Goal: Task Accomplishment & Management: Manage account settings

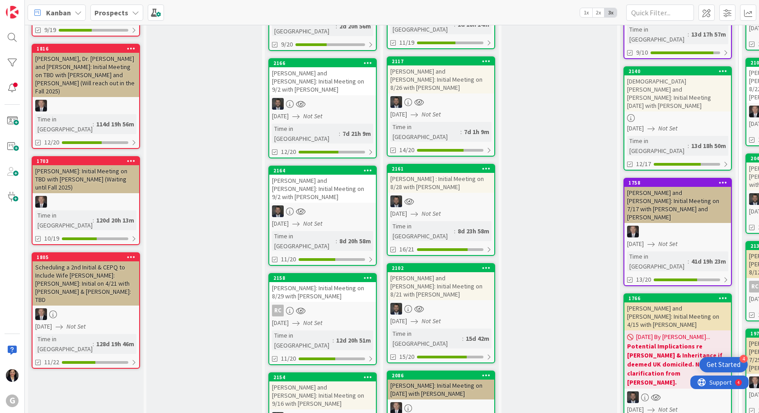
scroll to position [226, 0]
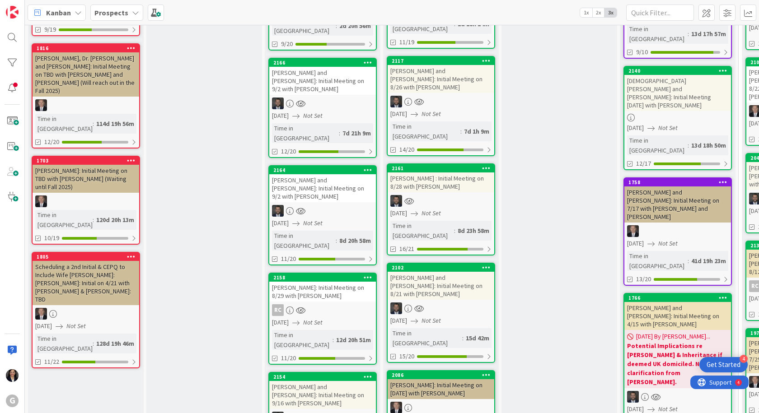
click at [321, 305] on div "RC" at bounding box center [322, 311] width 107 height 12
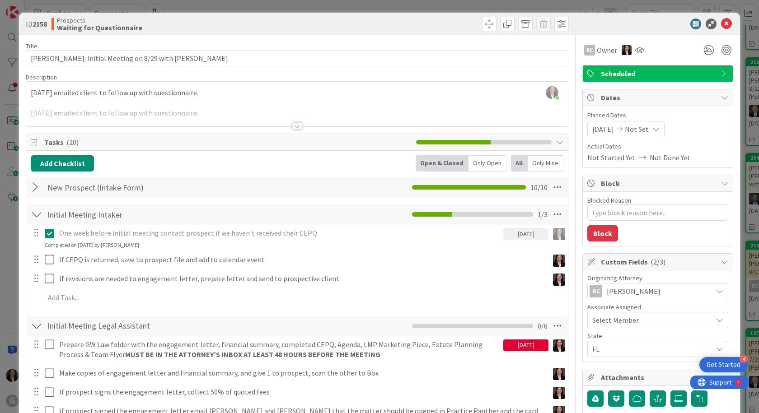
click at [32, 95] on div "[PERSON_NAME] just joined [DATE] emailed client to follow up with questionnaire…" at bounding box center [297, 104] width 542 height 45
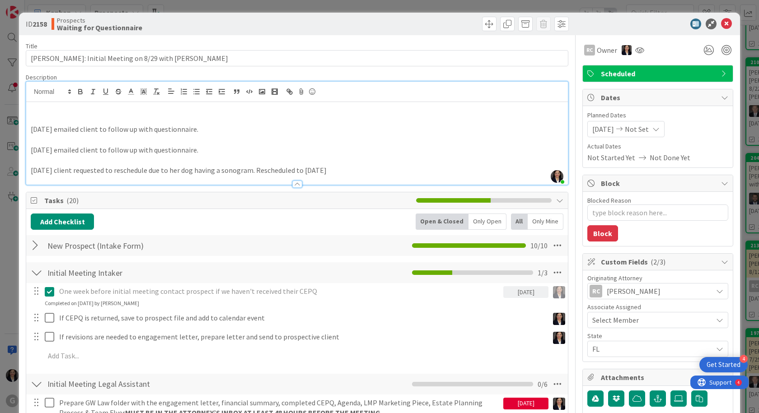
click at [38, 108] on p at bounding box center [297, 109] width 533 height 10
type textarea "x"
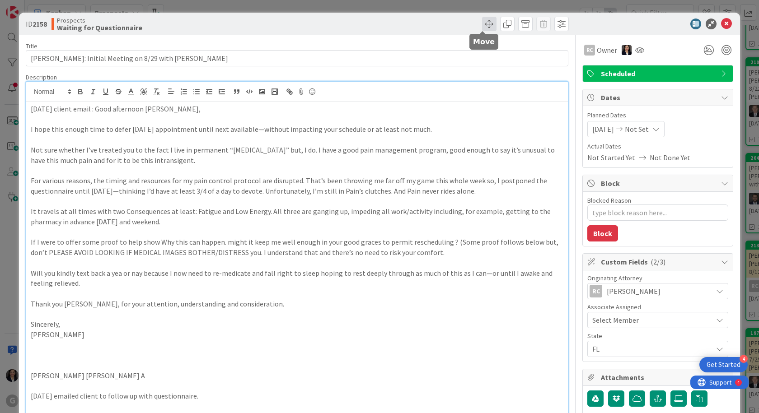
click at [482, 19] on span at bounding box center [489, 24] width 14 height 14
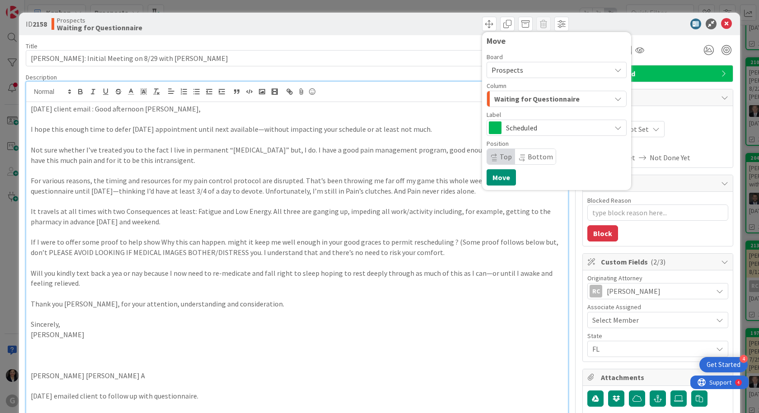
click at [516, 98] on span "Waiting for Questionnaire" at bounding box center [536, 99] width 85 height 12
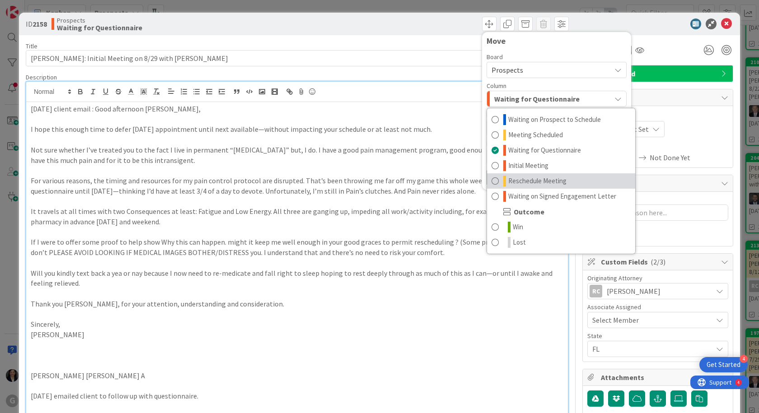
click at [531, 178] on span "Reschedule Meeting" at bounding box center [537, 181] width 58 height 11
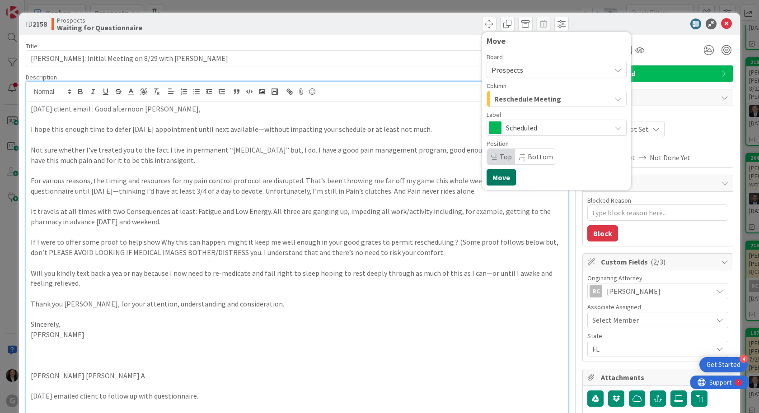
click at [490, 180] on button "Move" at bounding box center [501, 177] width 29 height 16
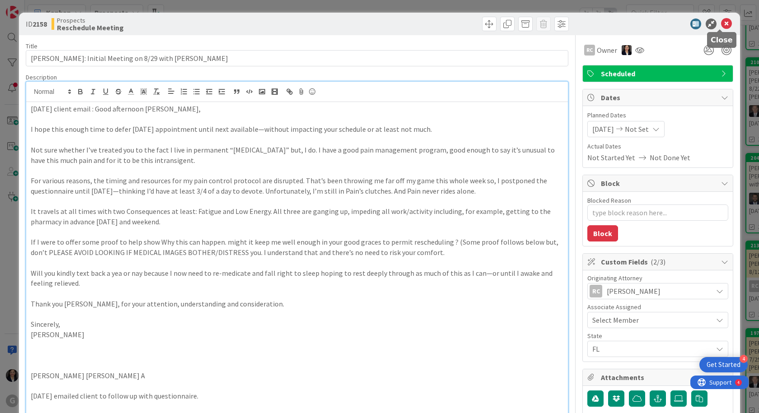
click at [721, 22] on icon at bounding box center [726, 24] width 11 height 11
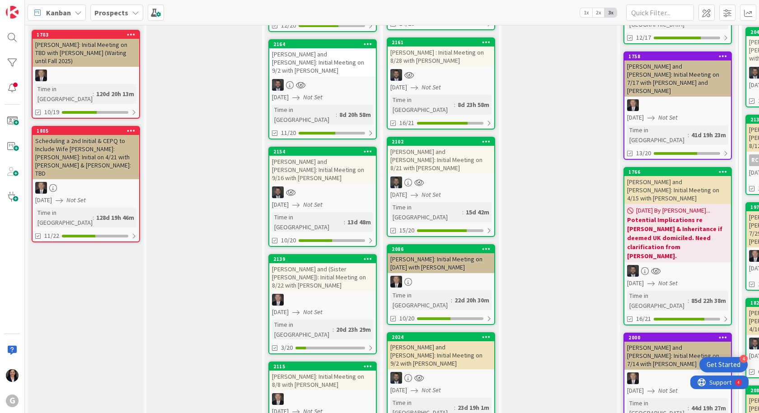
scroll to position [407, 0]
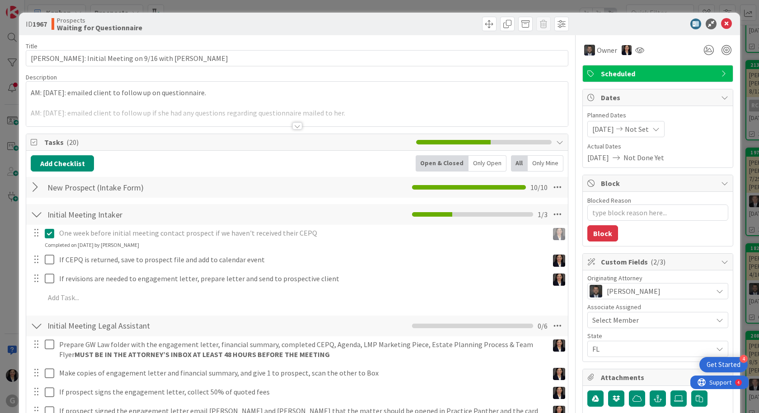
click at [32, 92] on div "AM: [DATE]: emailed client to follow up on questionnaire. AM: [DATE]: emailed c…" at bounding box center [297, 104] width 542 height 45
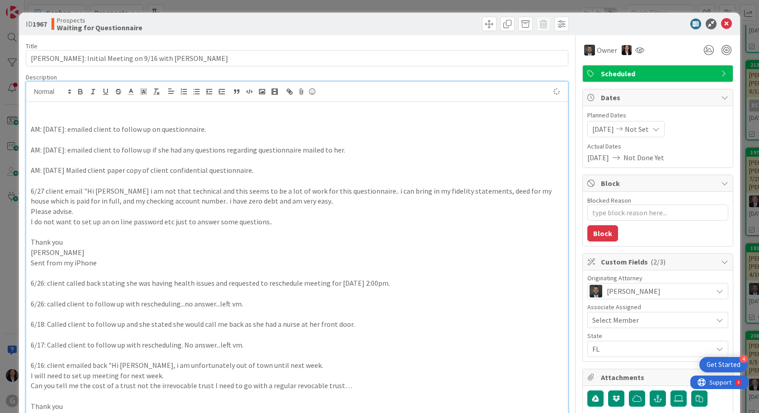
click at [31, 110] on p at bounding box center [297, 109] width 533 height 10
type textarea "x"
click at [78, 114] on p at bounding box center [297, 119] width 533 height 10
click at [80, 109] on p "AM: [DATE]:" at bounding box center [297, 109] width 533 height 10
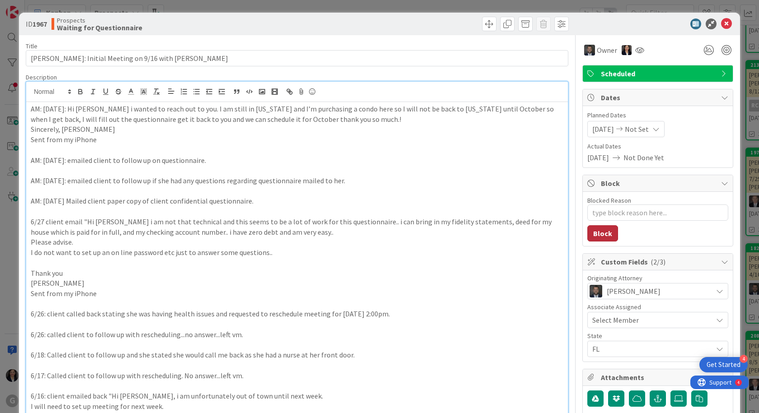
click at [601, 232] on button "Block" at bounding box center [602, 233] width 31 height 16
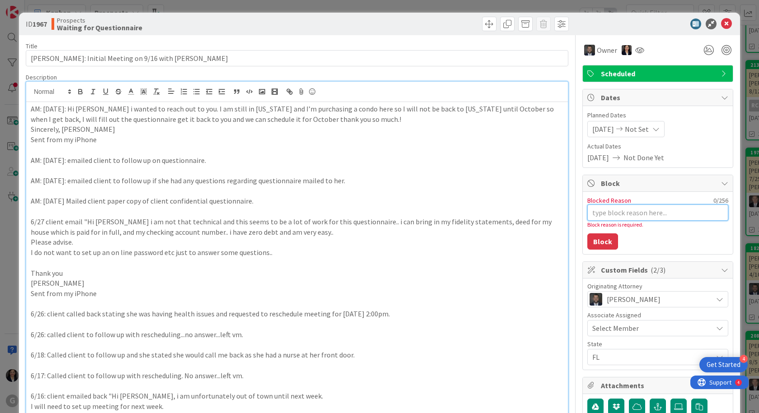
click at [606, 218] on textarea "Blocked Reason" at bounding box center [657, 213] width 141 height 16
type textarea "x"
type textarea "c"
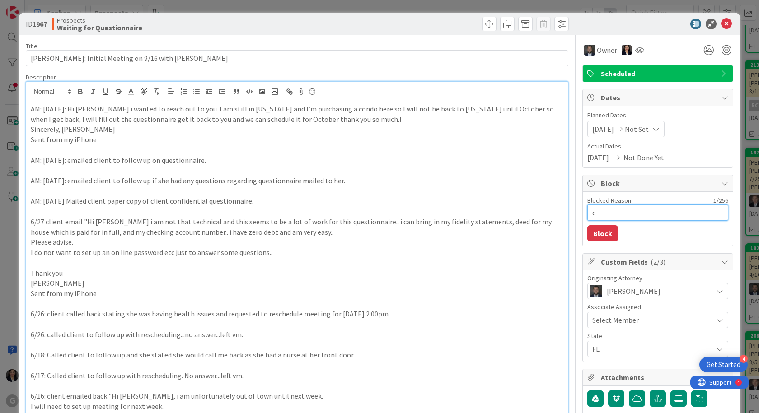
type textarea "x"
type textarea "cL"
type textarea "x"
type textarea "cLI"
type textarea "x"
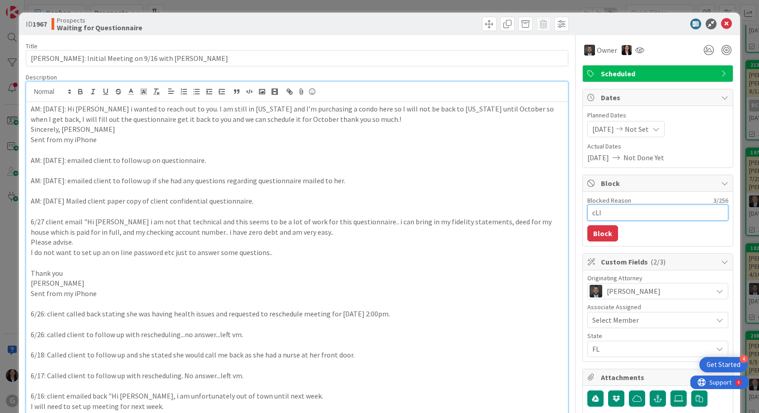
type textarea "cLIE"
type textarea "x"
type textarea "cLI"
type textarea "x"
type textarea "cL"
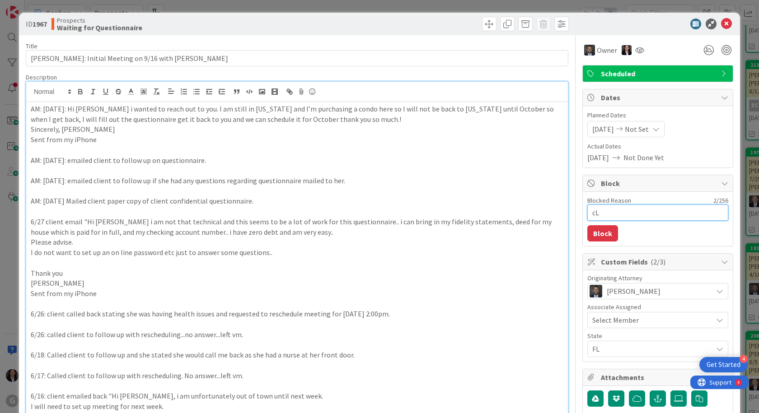
type textarea "x"
type textarea "c"
type textarea "x"
type textarea "C"
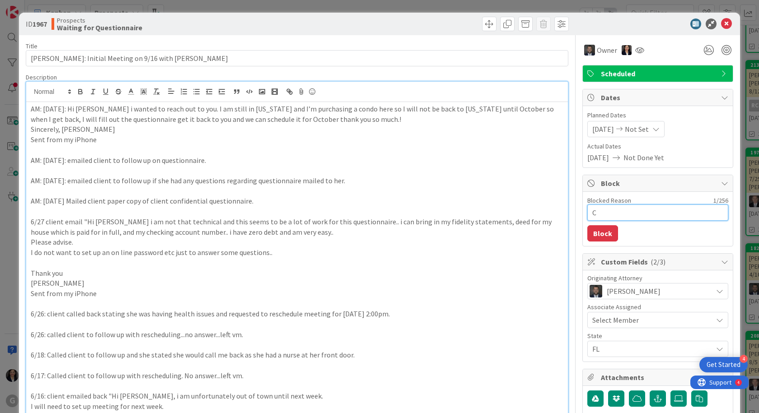
type textarea "x"
type textarea "Cl"
type textarea "x"
type textarea "Cli"
type textarea "x"
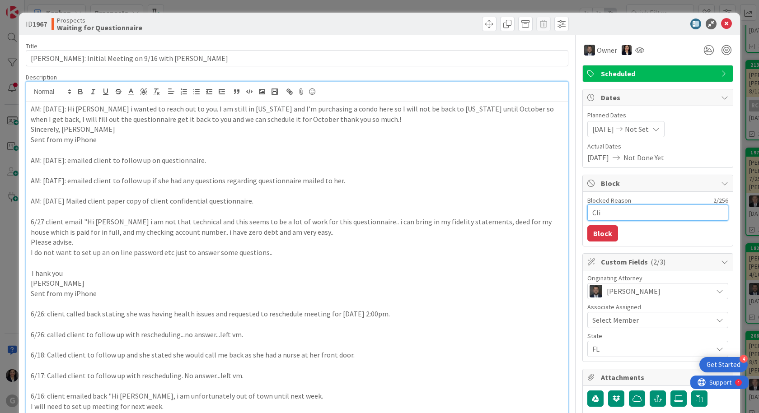
type textarea "Clie"
type textarea "x"
type textarea "Clien"
type textarea "x"
type textarea "Client"
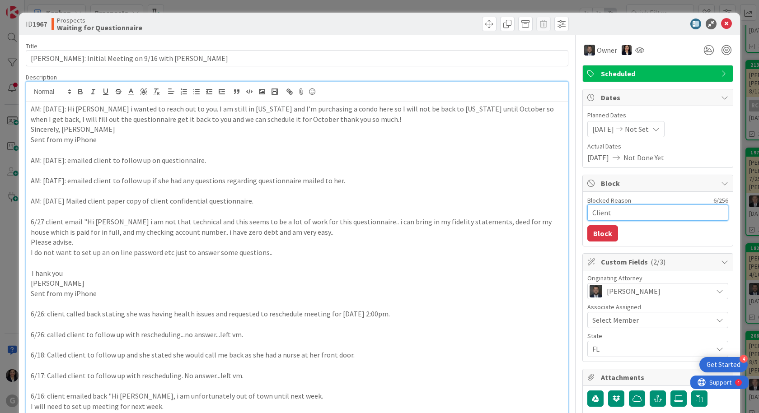
type textarea "x"
type textarea "Client"
type textarea "x"
type textarea "Client i"
type textarea "x"
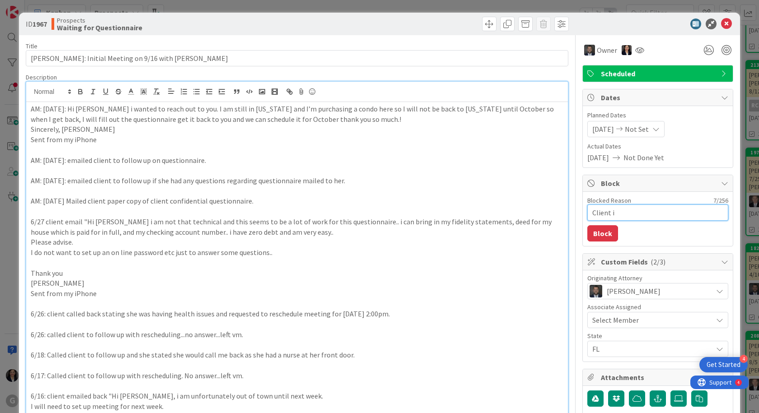
type textarea "Client is"
type textarea "x"
type textarea "Client is"
type textarea "x"
type textarea "Client is p"
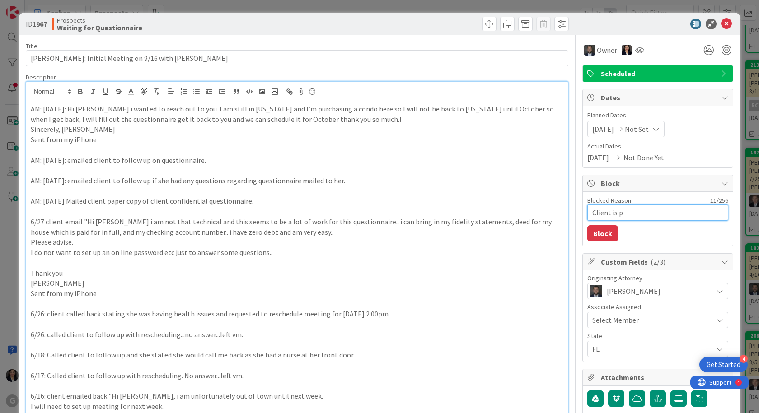
type textarea "x"
type textarea "Client is pu"
type textarea "x"
type textarea "Client is pur"
type textarea "x"
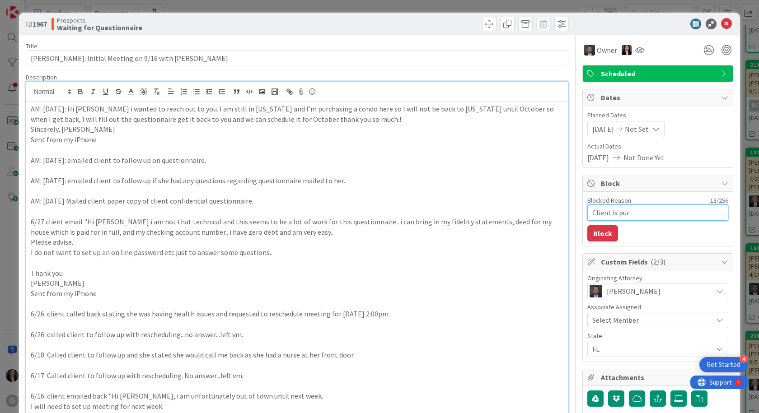
type textarea "Client is purs"
type textarea "x"
type textarea "Client is pursh"
type textarea "x"
type textarea "Client is purshi"
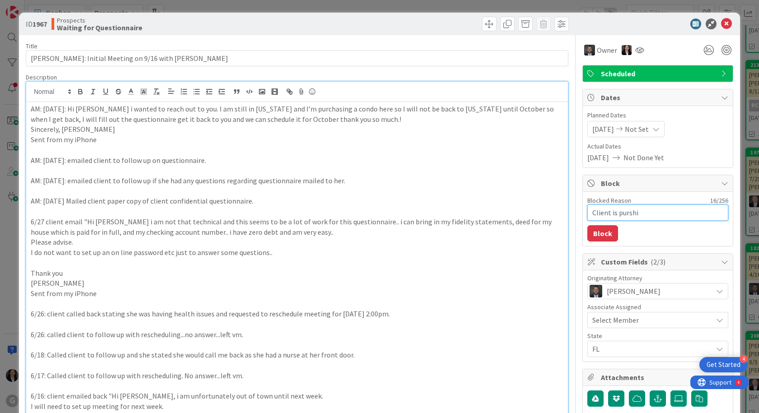
type textarea "x"
type textarea "Client is pursh"
type textarea "x"
type textarea "Client is purs"
type textarea "x"
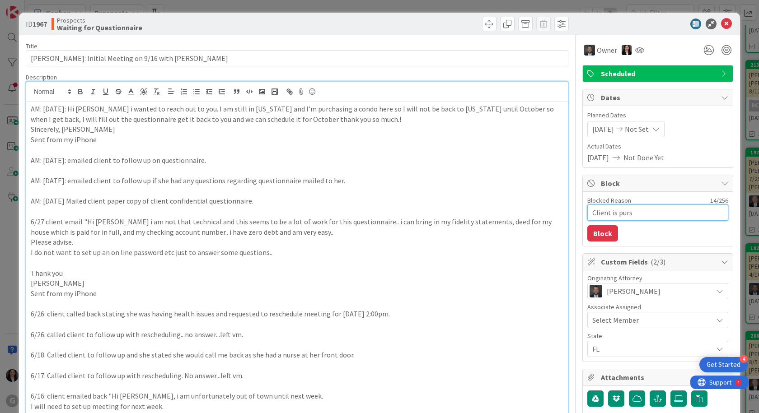
type textarea "Client is pur"
type textarea "x"
type textarea "Client is pu"
type textarea "x"
type textarea "Client is p"
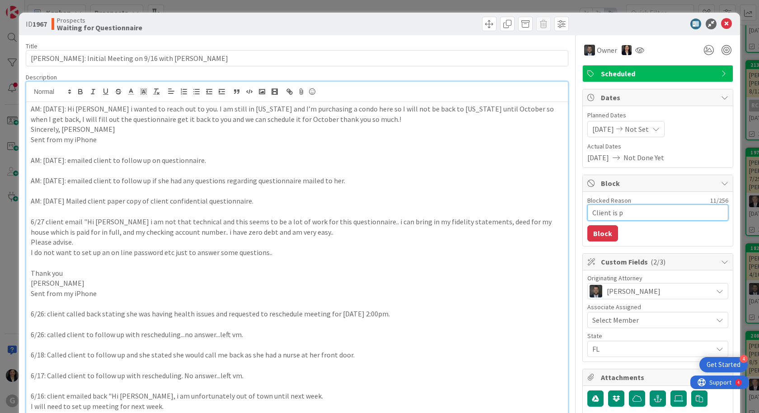
type textarea "x"
type textarea "Client is"
type textarea "x"
type textarea "Client is"
type textarea "x"
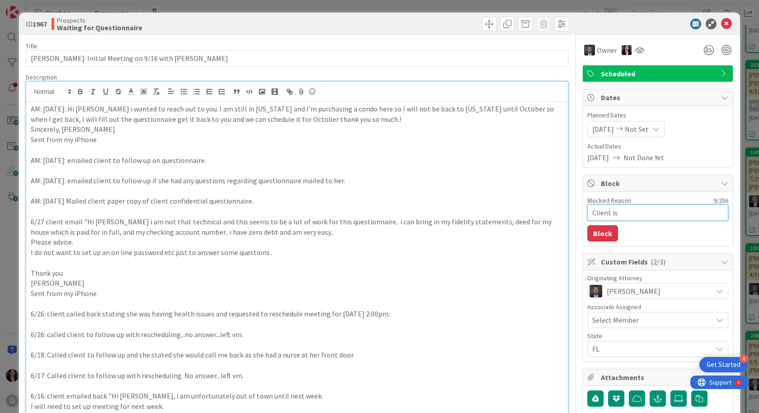
type textarea "Client isc"
type textarea "x"
type textarea "Client is"
type textarea "x"
type textarea "Client is"
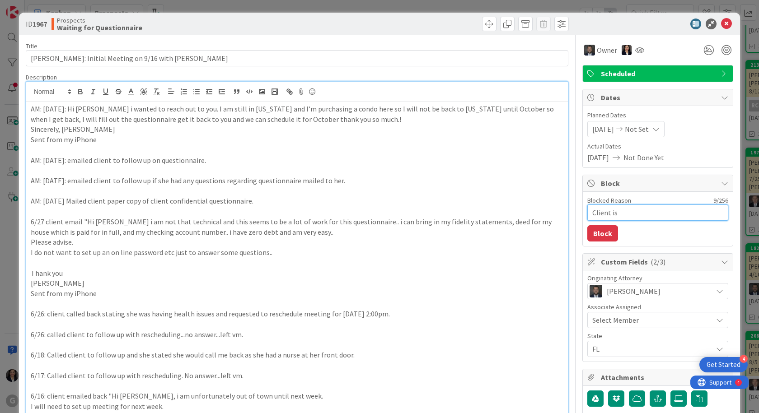
type textarea "x"
type textarea "Client is c"
type textarea "x"
type textarea "Client is cu"
type textarea "x"
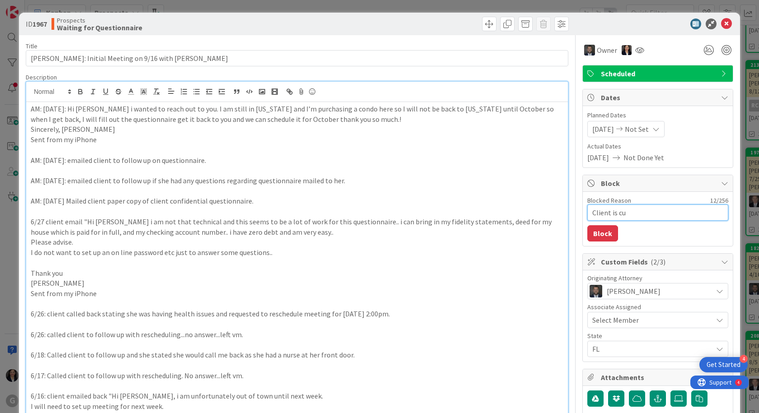
type textarea "Client is cur"
type textarea "x"
type textarea "Client is curr"
type textarea "x"
type textarea "Client is curre"
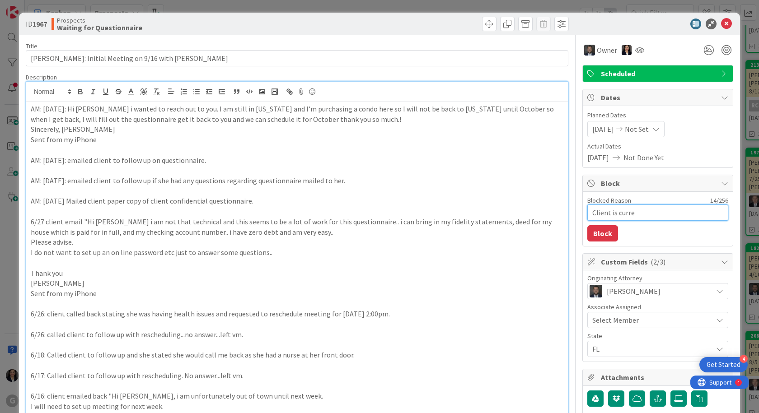
type textarea "x"
type textarea "Client is curren"
type textarea "x"
type textarea "Client is current"
type textarea "x"
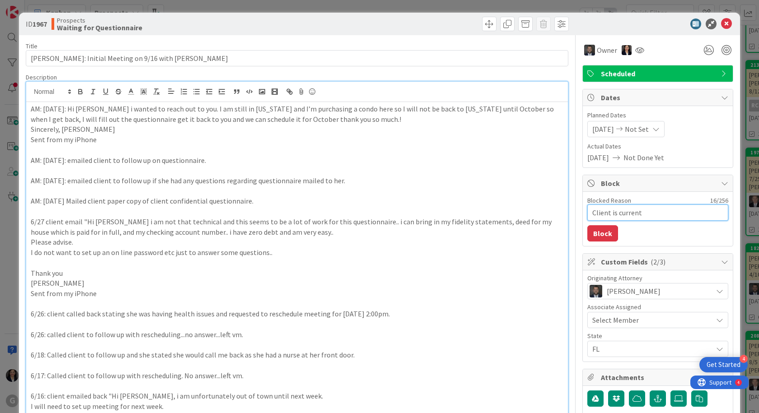
type textarea "Client is currentl"
type textarea "x"
type textarea "Client is currently"
type textarea "x"
type textarea "Client is currently"
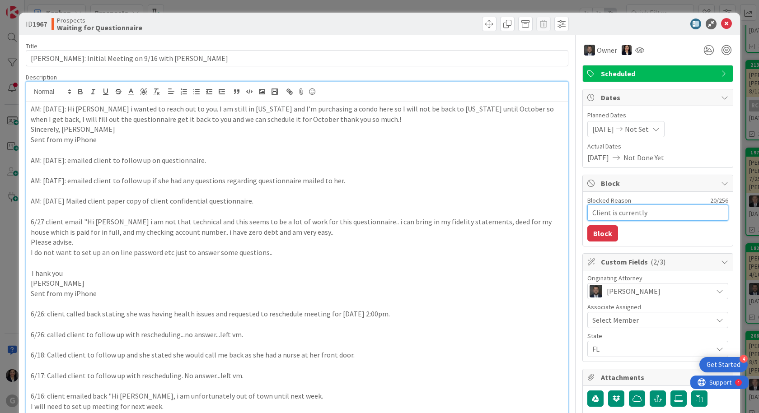
type textarea "x"
type textarea "Client is currently i"
type textarea "x"
type textarea "Client is currently iu"
type textarea "x"
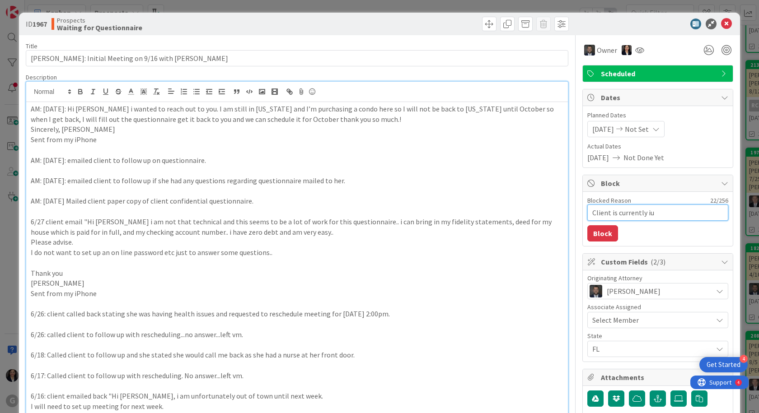
type textarea "Client is currently iun"
type textarea "x"
type textarea "Client is currently iu"
type textarea "x"
type textarea "Client is currently i"
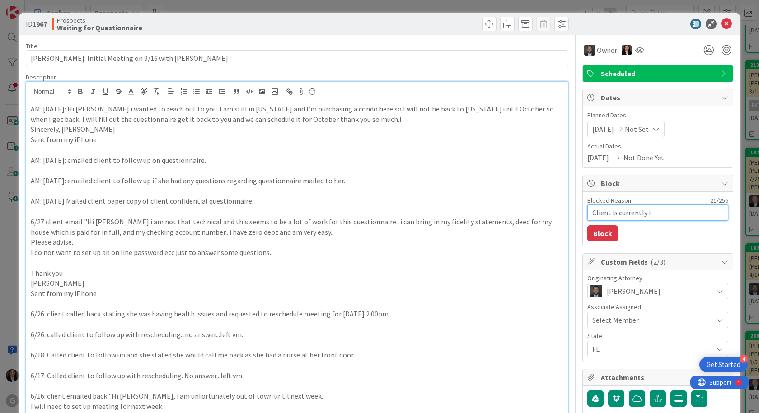
type textarea "x"
type textarea "Client is currently in"
type textarea "x"
type textarea "Client is currently in"
type textarea "x"
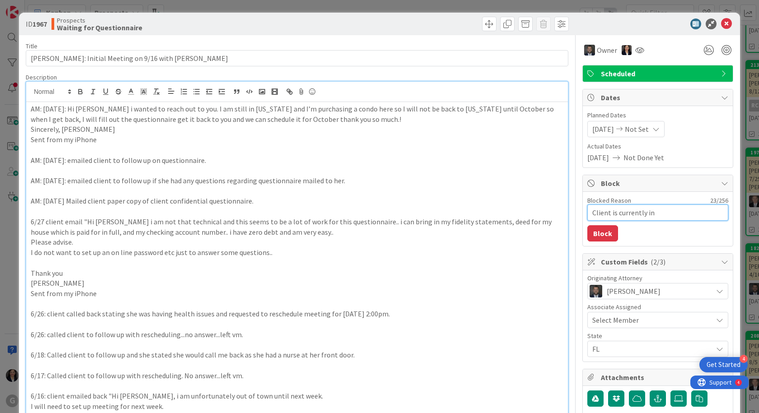
type textarea "Client is currently in M"
type textarea "x"
type textarea "Client is currently in [GEOGRAPHIC_DATA]"
type textarea "x"
type textarea "Client is currently in Min"
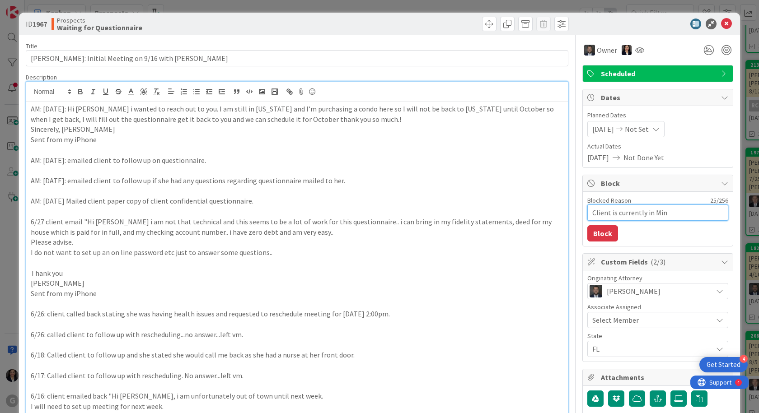
type textarea "x"
type textarea "Client is currently in [GEOGRAPHIC_DATA]"
type textarea "x"
type textarea "Client is currently in [GEOGRAPHIC_DATA]"
type textarea "x"
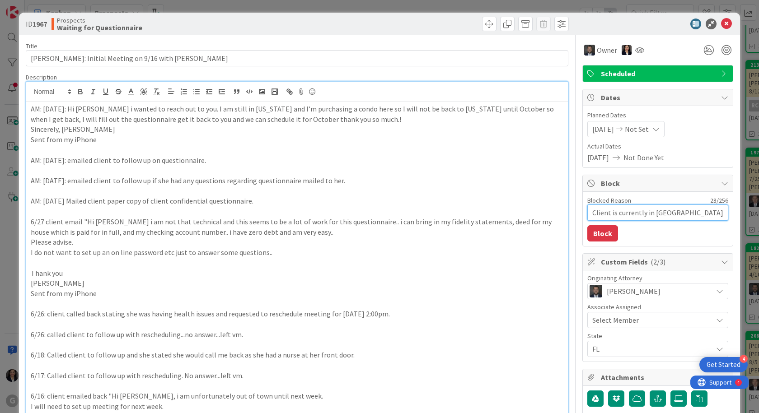
type textarea "Client is currently in [GEOGRAPHIC_DATA]"
type textarea "x"
type textarea "Client is currently in [GEOGRAPHIC_DATA]"
type textarea "x"
type textarea "Client is currently in [GEOGRAPHIC_DATA]"
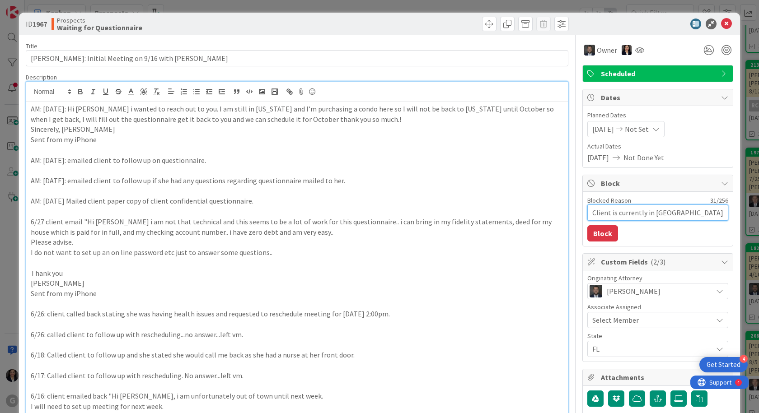
type textarea "x"
type textarea "Client is currently in [US_STATE]"
type textarea "x"
type textarea "Client is currently in [US_STATE]"
type textarea "x"
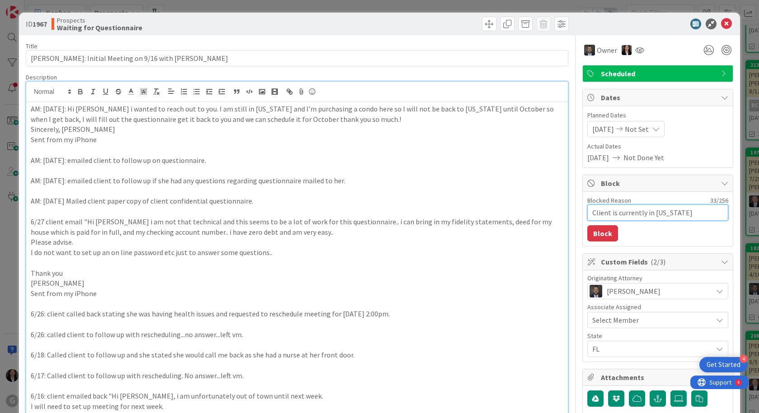
type textarea "Client is currently in [US_STATE]"
type textarea "x"
type textarea "Client is currently in [US_STATE],"
type textarea "x"
type textarea "Client is currently in [US_STATE], w"
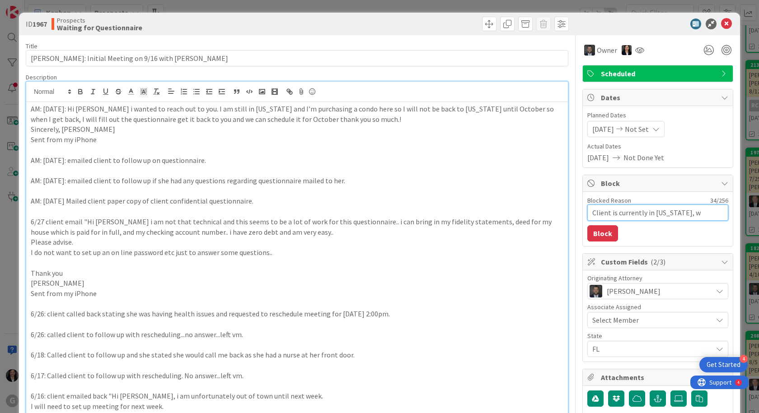
type textarea "x"
type textarea "Client is currently in [US_STATE], [GEOGRAPHIC_DATA]"
type textarea "x"
type textarea "Client is currently in [US_STATE], wil"
type textarea "x"
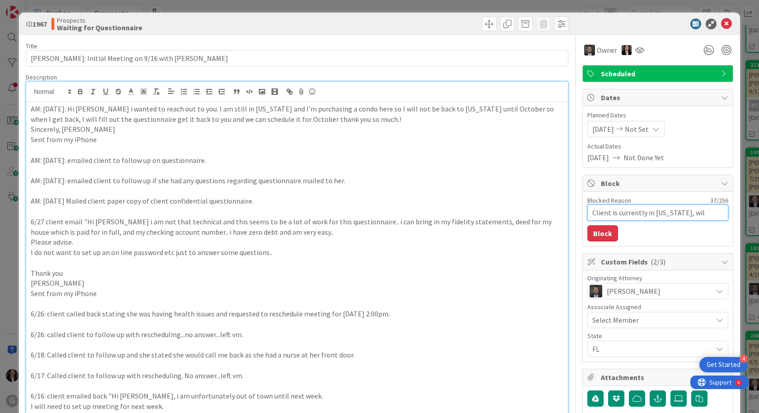
type textarea "Client is currently in [US_STATE], will"
type textarea "x"
type textarea "Client is currently in [US_STATE], will"
type textarea "x"
type textarea "Client is currently in [US_STATE], will n"
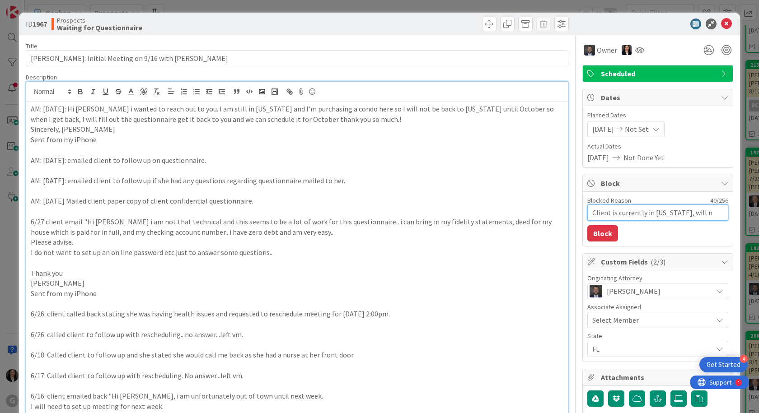
type textarea "x"
type textarea "Client is currently in [US_STATE], will no"
type textarea "x"
type textarea "Client is currently in [US_STATE], will not"
type textarea "x"
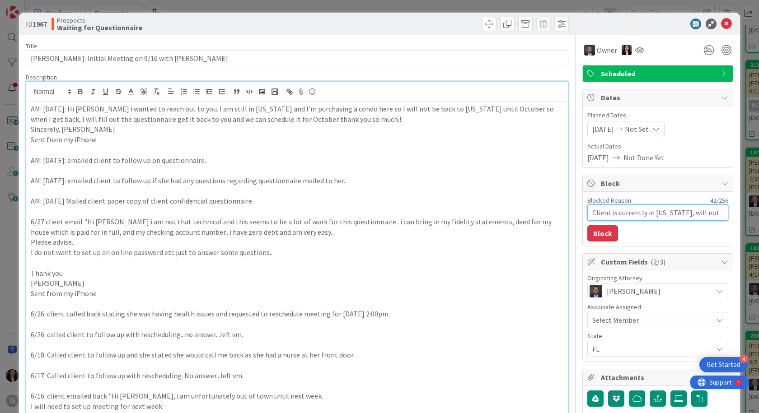
type textarea "Client is currently in [US_STATE], will not"
type textarea "x"
type textarea "Client is currently in [US_STATE], will not r"
type textarea "x"
type textarea "Client is currently in [US_STATE], will not re"
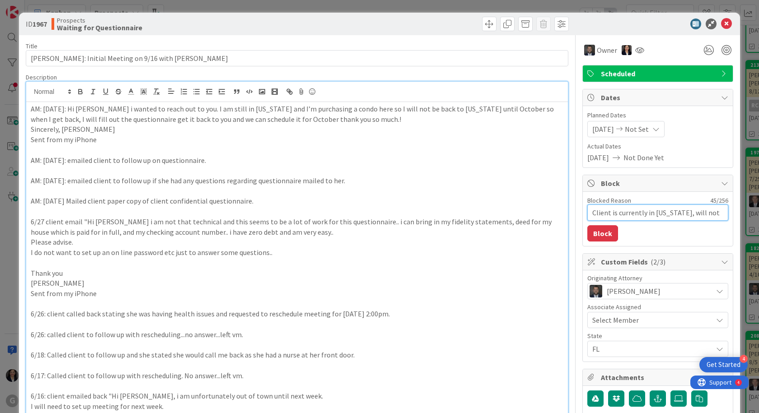
type textarea "x"
type textarea "Client is currently in [US_STATE], will not ret"
type textarea "x"
type textarea "Client is currently in [US_STATE], will not retu"
type textarea "x"
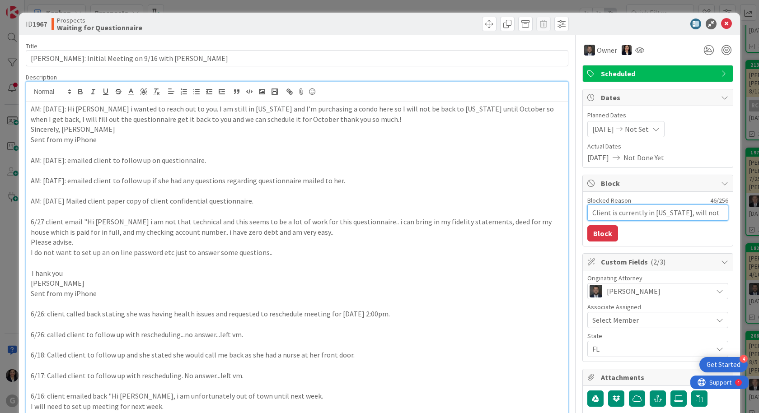
type textarea "Client is currently in [US_STATE], will not retur"
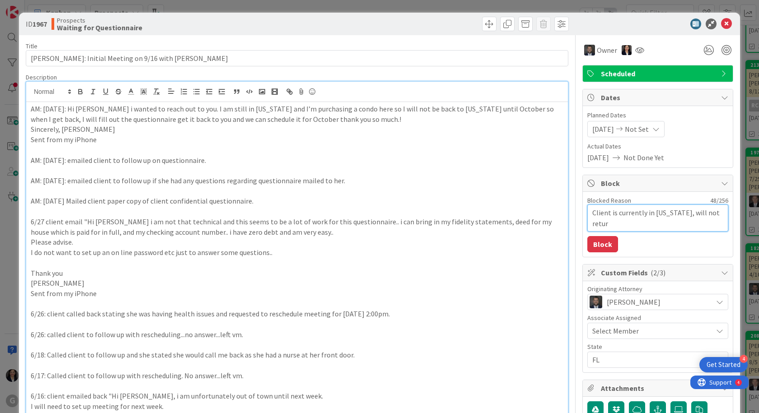
type textarea "x"
type textarea "Client is currently in [US_STATE], will not return"
type textarea "x"
type textarea "Client is currently in [US_STATE], will not return"
type textarea "x"
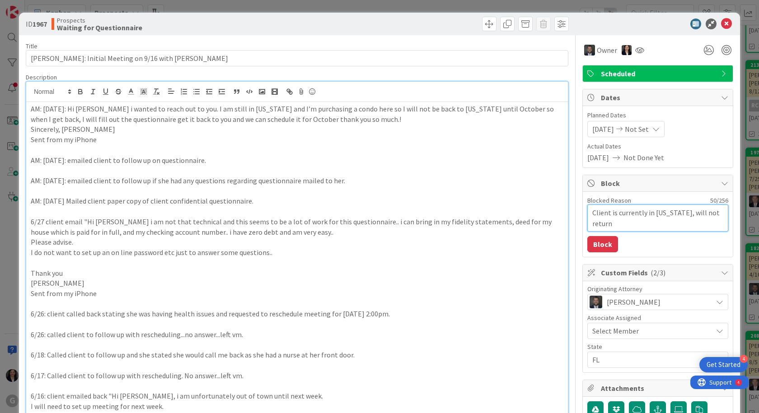
type textarea "Client is currently in [US_STATE], will not return u"
type textarea "x"
type textarea "Client is currently in [US_STATE], will not return un"
type textarea "x"
type textarea "Client is currently in [US_STATE], will not return unti"
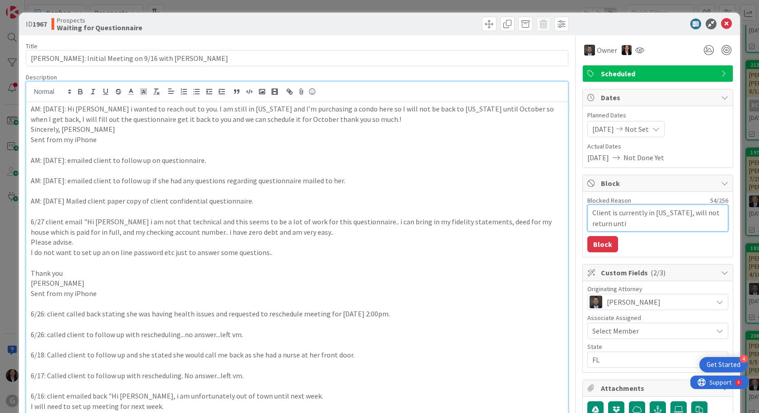
type textarea "x"
type textarea "Client is currently in [US_STATE], will not return until"
type textarea "x"
type textarea "Client is currently in [US_STATE], will not return until O"
type textarea "x"
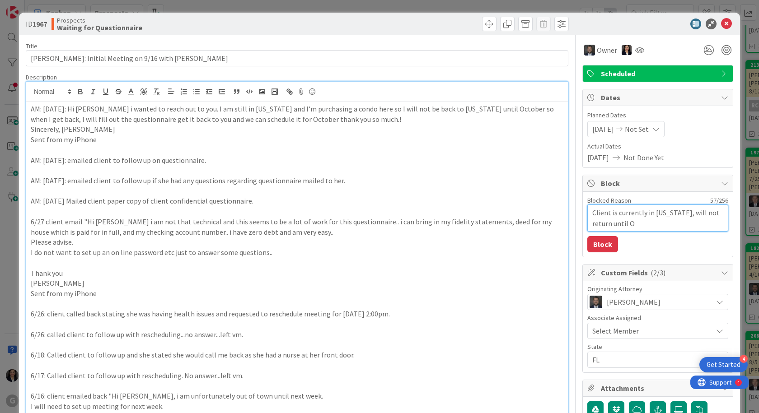
type textarea "Client is currently in [US_STATE], will not return until Oc"
type textarea "x"
type textarea "Client is currently in [US_STATE], will not return until Oct"
type textarea "x"
type textarea "Client is currently in [US_STATE], will not return until Octo"
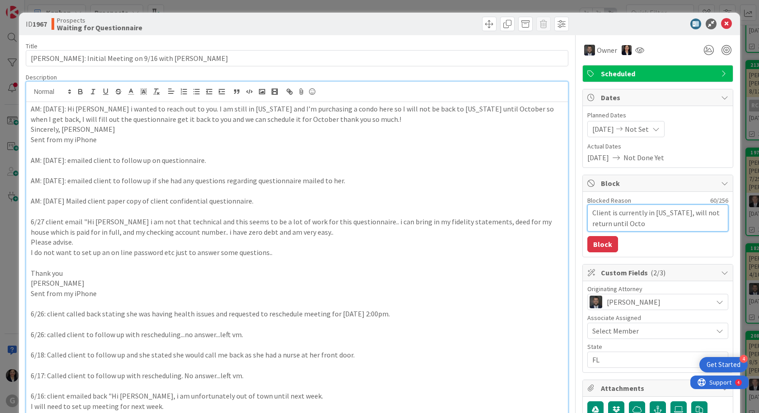
type textarea "x"
type textarea "Client is currently in [US_STATE], will not return until Octob"
type textarea "x"
type textarea "Client is currently in [US_STATE], will not return until Octobe"
type textarea "x"
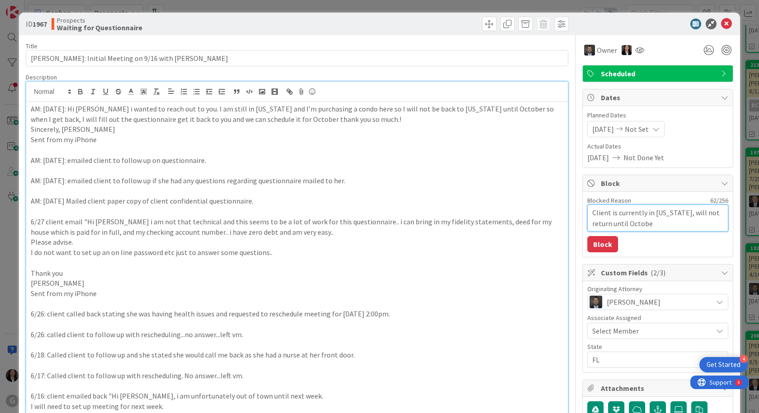
type textarea "Client is currently in [US_STATE], will not return until October"
click at [681, 214] on textarea "Client is currently in [US_STATE], will not return until October" at bounding box center [657, 218] width 141 height 27
type textarea "x"
type textarea "Client is currently in [US_STATE] will not return until October"
type textarea "x"
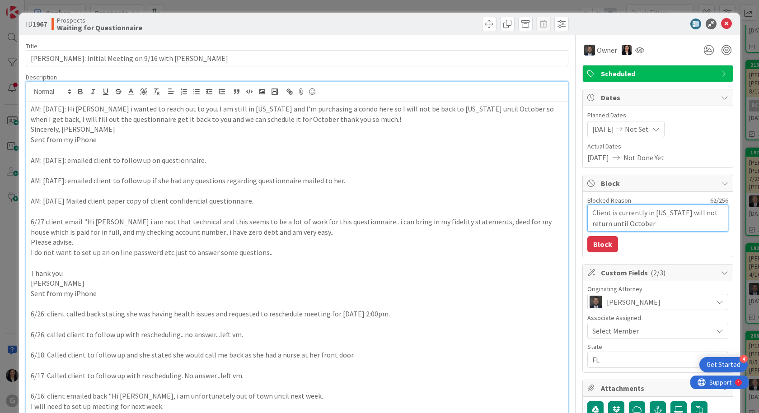
type textarea "Client is currently in [US_STATE] will not return until October"
type textarea "x"
type textarea "Client is currently in [US_STATE] p will not return until October"
type textarea "x"
type textarea "Client is currently in [US_STATE] pu will not return until October"
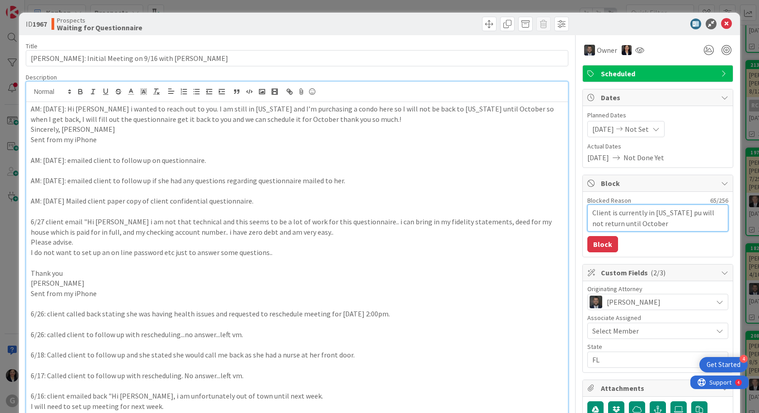
type textarea "x"
type textarea "Client is currently in [US_STATE] pur will not return until October"
type textarea "x"
type textarea "Client is currently in [US_STATE] purs will not return until October"
type textarea "x"
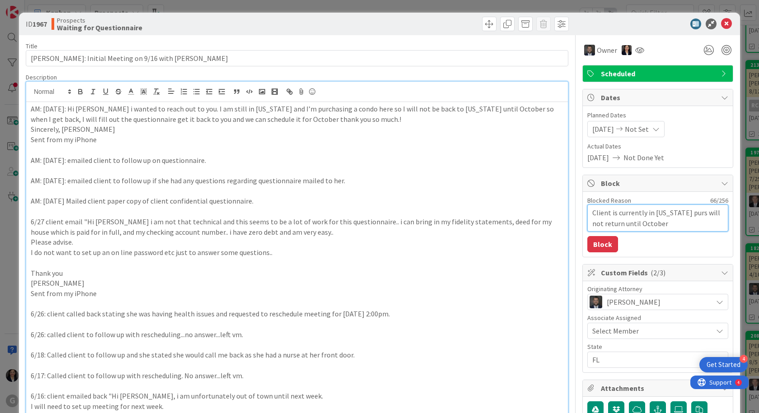
type textarea "Client is currently in [US_STATE] pur will not return until October"
type textarea "x"
type textarea "Client is currently in [US_STATE] purc will not return until October"
drag, startPoint x: 701, startPoint y: 222, endPoint x: 582, endPoint y: 213, distance: 119.1
click at [587, 213] on textarea "Client is currently in [US_STATE] purchasing a condo & will not return until Oc…" at bounding box center [657, 218] width 141 height 27
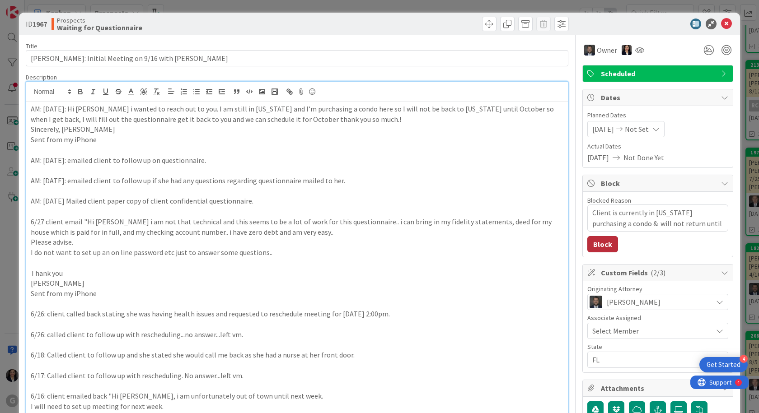
click at [593, 242] on button "Block" at bounding box center [602, 244] width 31 height 16
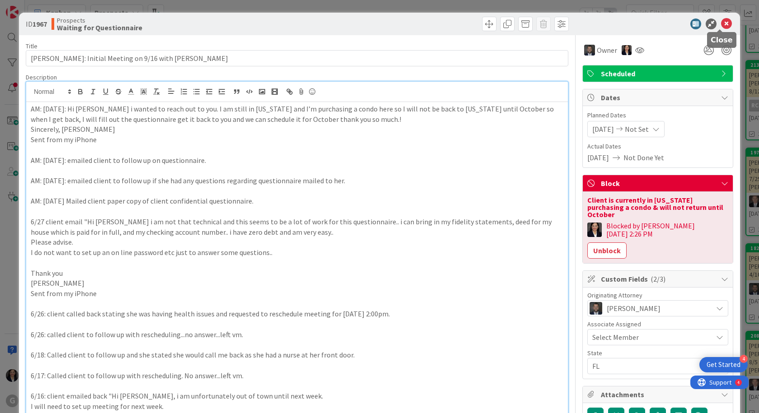
click at [721, 22] on icon at bounding box center [726, 24] width 11 height 11
